Goal: Information Seeking & Learning: Find specific fact

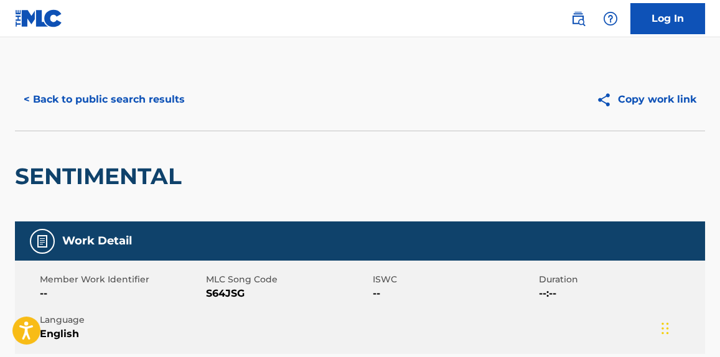
click at [183, 101] on button "< Back to public search results" at bounding box center [104, 99] width 179 height 31
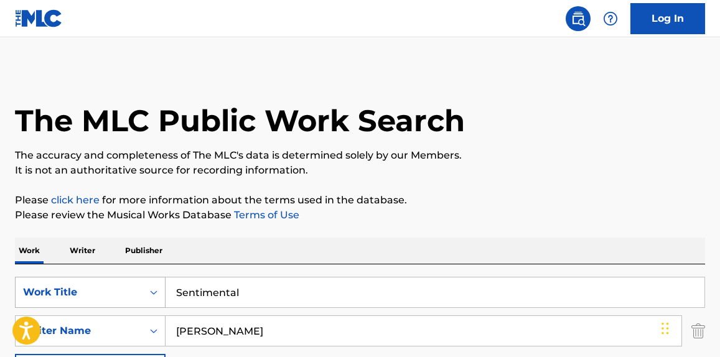
paste input "F MY X"
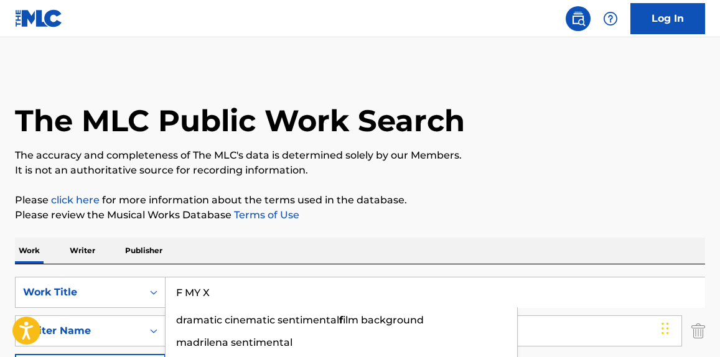
drag, startPoint x: 261, startPoint y: 287, endPoint x: 169, endPoint y: 253, distance: 97.7
click at [100, 275] on div "SearchWithCriteria4b0299f2-c22b-49f6-9c05-3cf5a8255cab Work Title F MY X dramat…" at bounding box center [360, 349] width 690 height 171
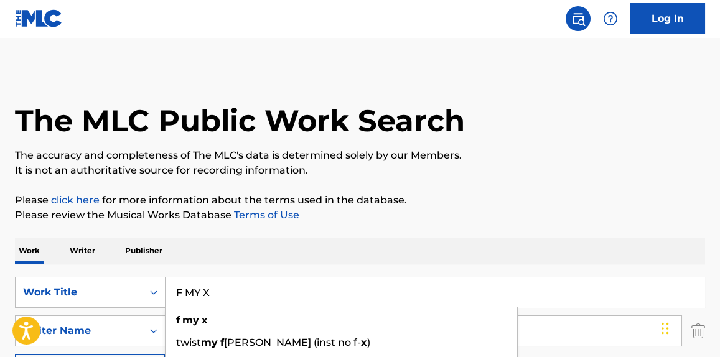
type input "F MY X"
click at [454, 157] on p "The accuracy and completeness of The MLC's data is determined solely by our Mem…" at bounding box center [360, 155] width 690 height 15
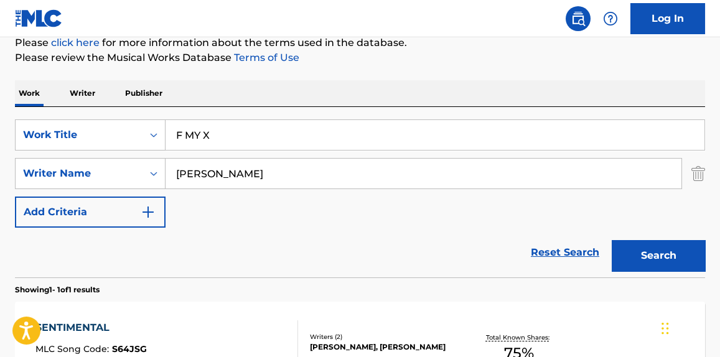
scroll to position [189, 0]
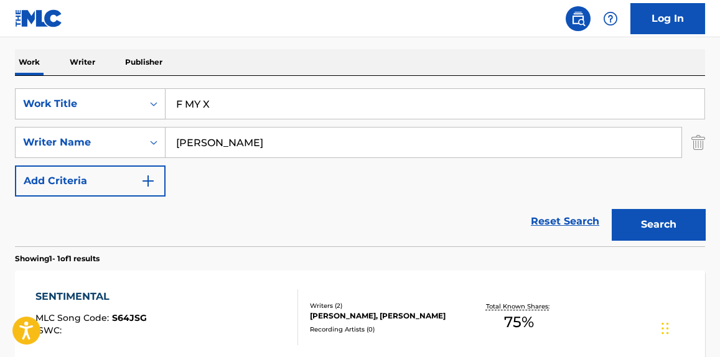
click at [691, 143] on div "SearchWithCriteria6dd731f5-0854-4eee-8ca9-1d62111cdc20 Writer Name [PERSON_NAME]" at bounding box center [360, 142] width 690 height 31
click at [696, 142] on img "Search Form" at bounding box center [698, 142] width 14 height 31
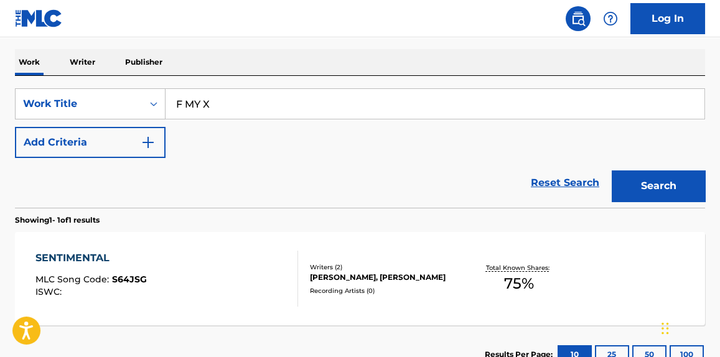
drag, startPoint x: 669, startPoint y: 190, endPoint x: 562, endPoint y: 187, distance: 107.1
click at [664, 190] on button "Search" at bounding box center [658, 186] width 93 height 31
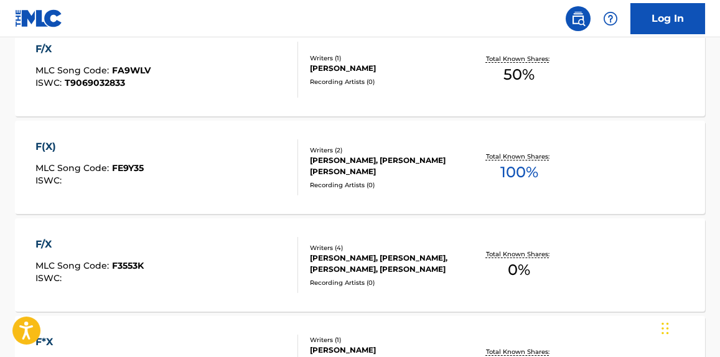
scroll to position [34, 0]
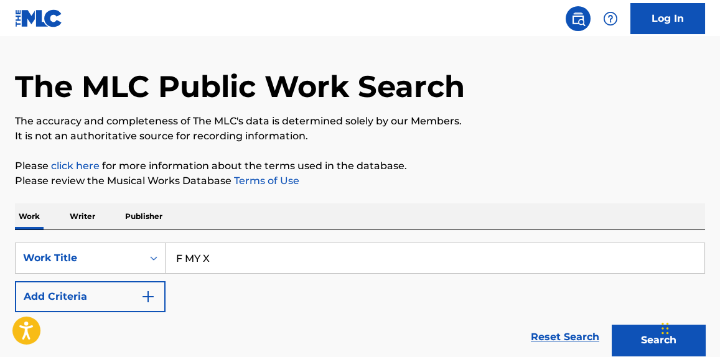
drag, startPoint x: 434, startPoint y: 149, endPoint x: 427, endPoint y: 153, distance: 8.6
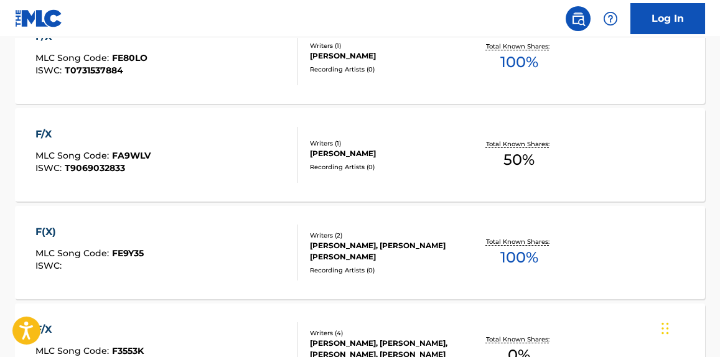
scroll to position [1166, 0]
